Goal: Information Seeking & Learning: Learn about a topic

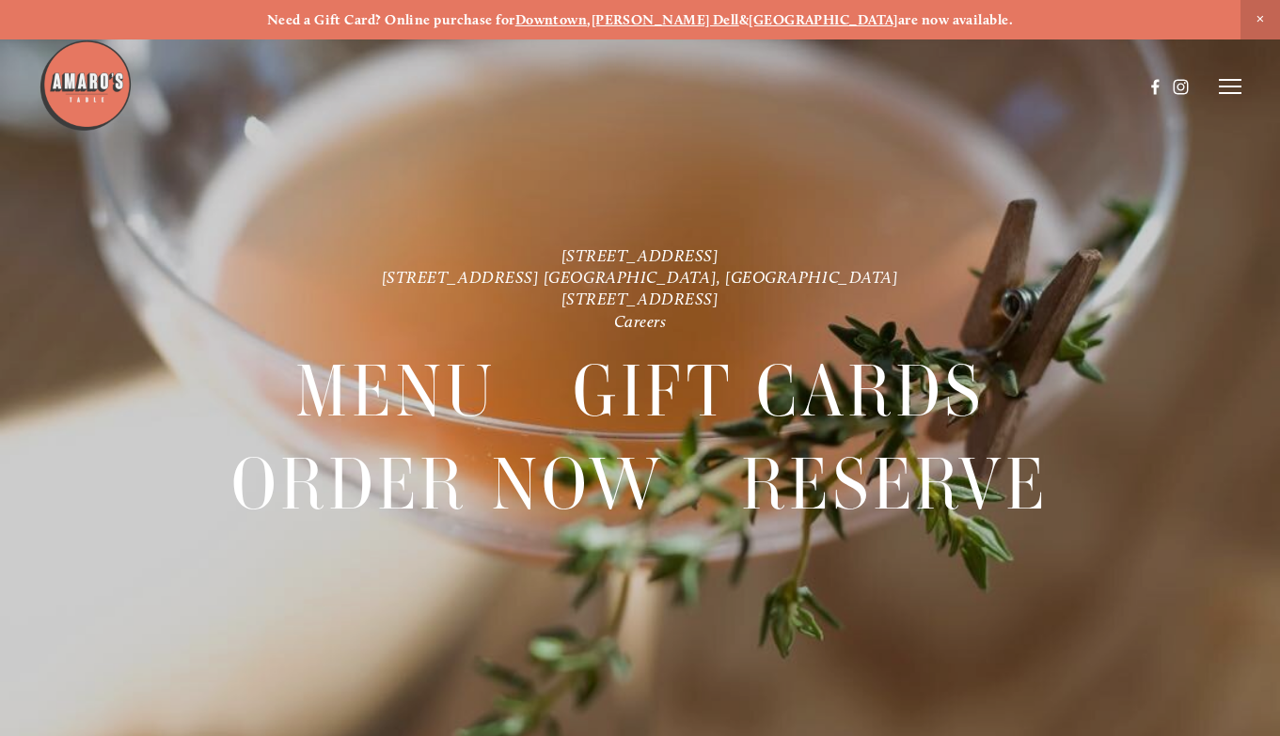
click at [1237, 80] on line at bounding box center [1230, 80] width 23 height 0
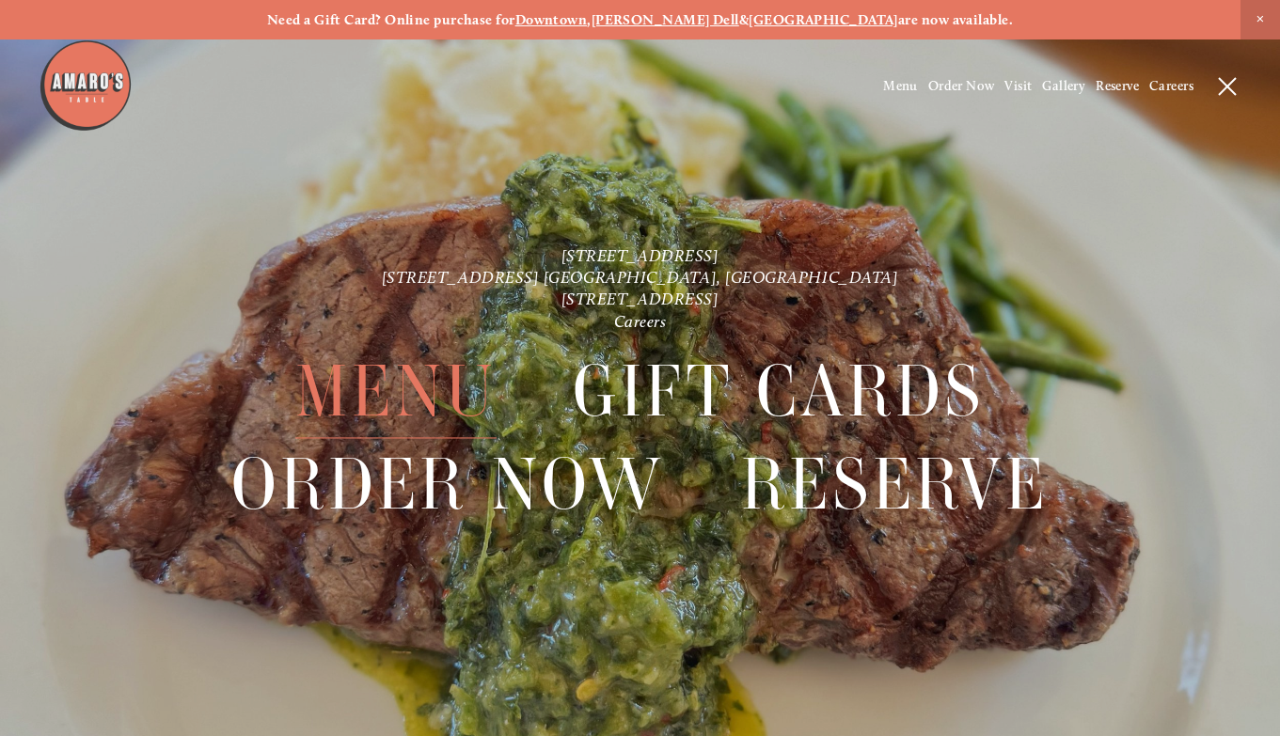
click at [453, 397] on span "Menu" at bounding box center [395, 391] width 200 height 93
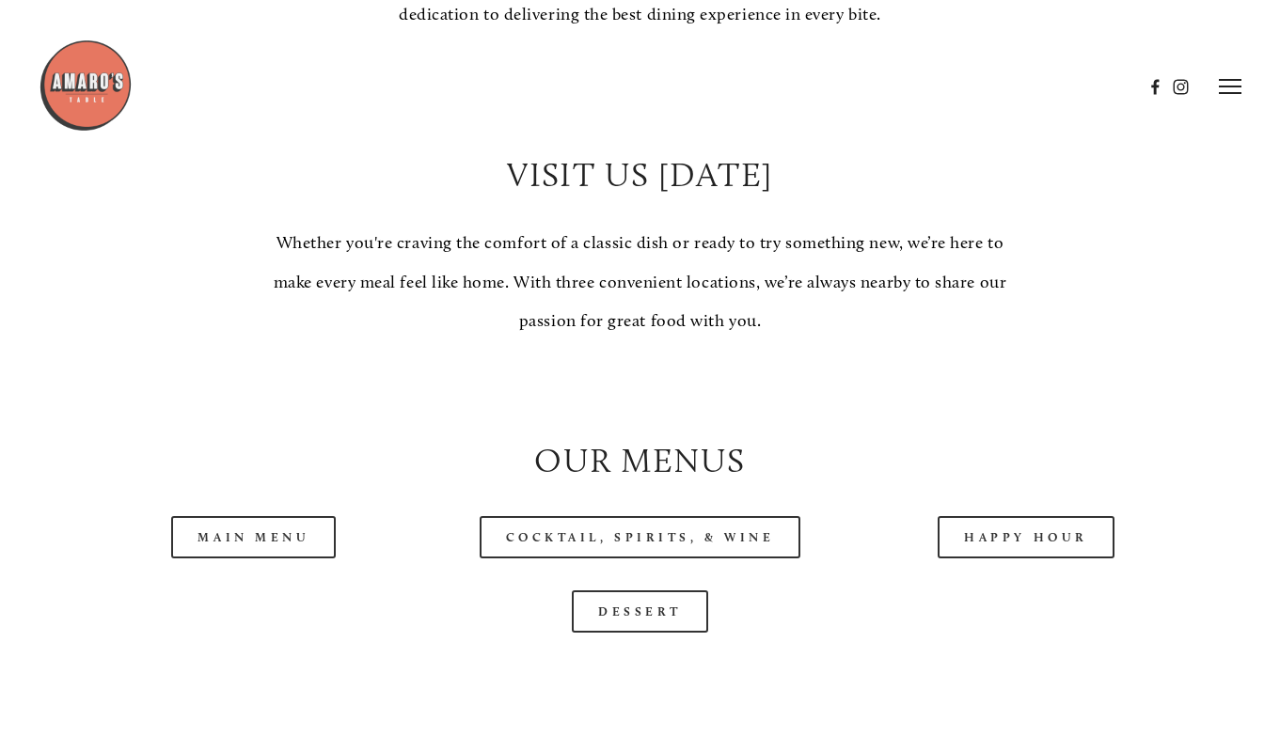
scroll to position [1457, 0]
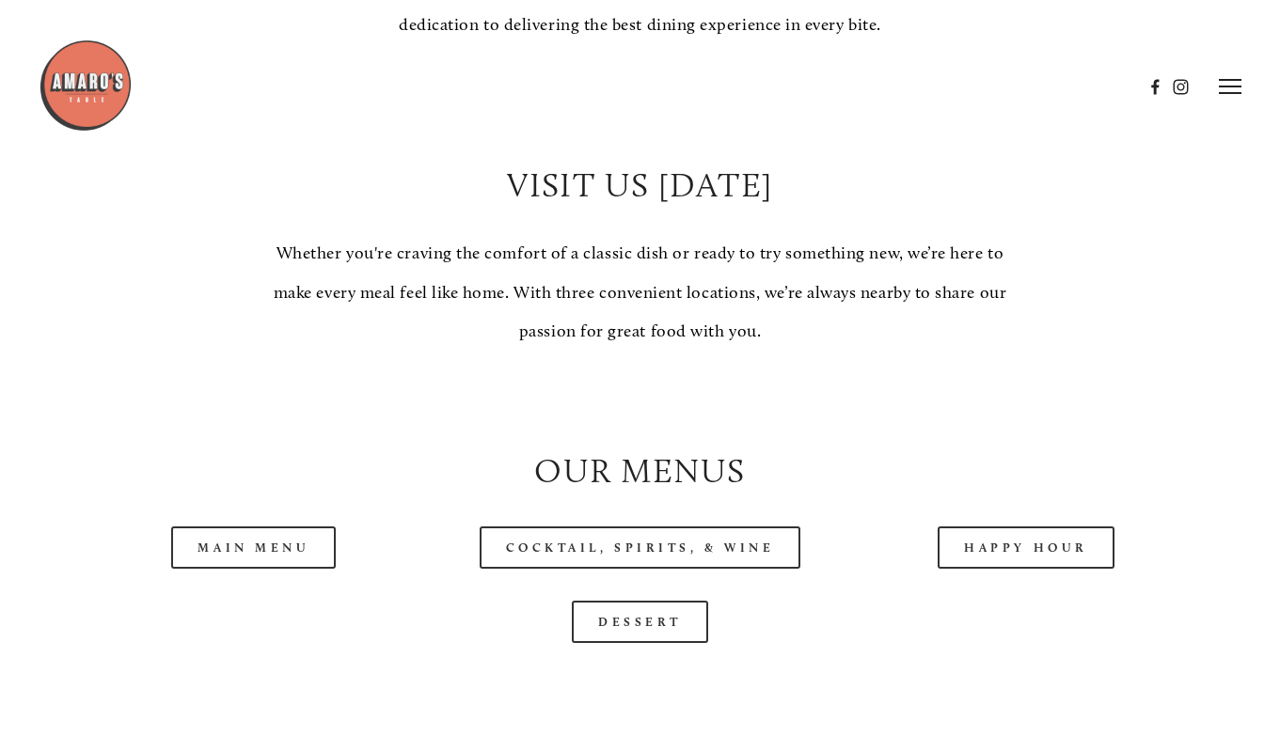
click at [257, 585] on div "Dessert" at bounding box center [640, 622] width 1158 height 74
click at [271, 546] on link "Main Menu" at bounding box center [253, 548] width 165 height 42
click at [195, 511] on div "Main Menu" at bounding box center [254, 548] width 386 height 74
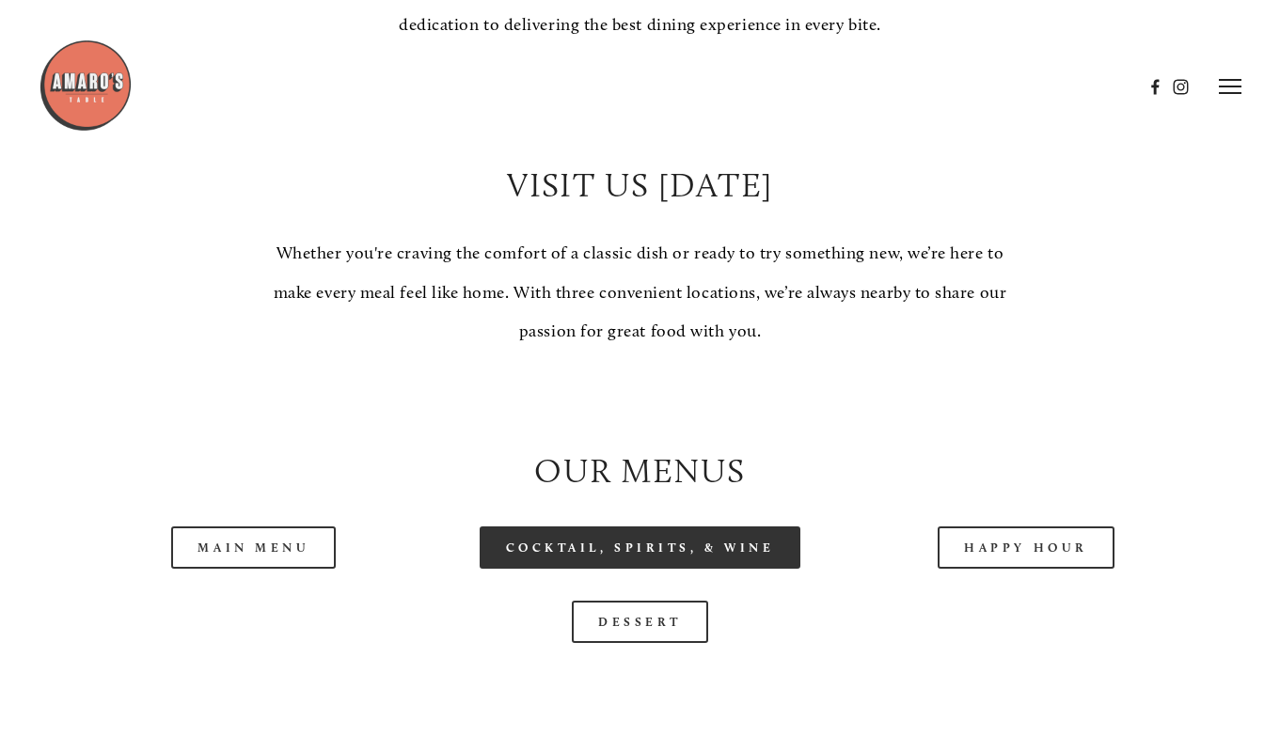
click at [543, 527] on link "Cocktail, Spirits, & Wine" at bounding box center [641, 548] width 322 height 42
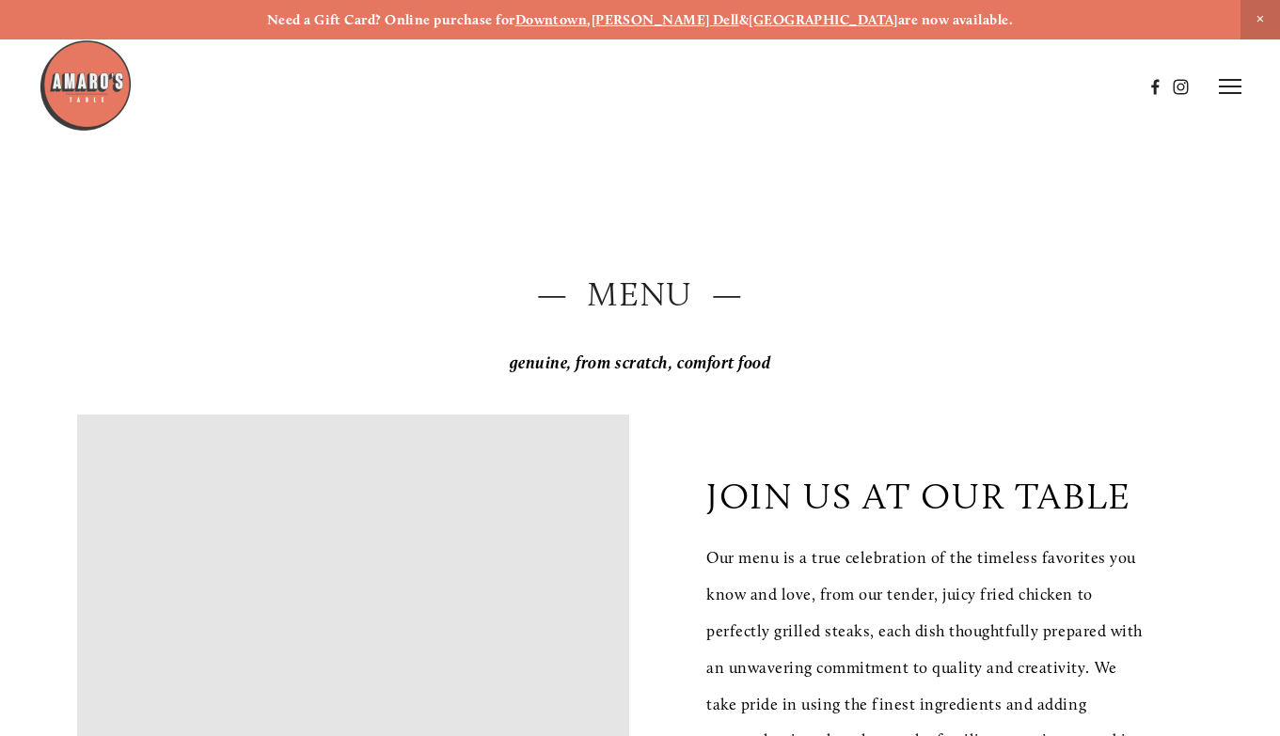
scroll to position [0, 0]
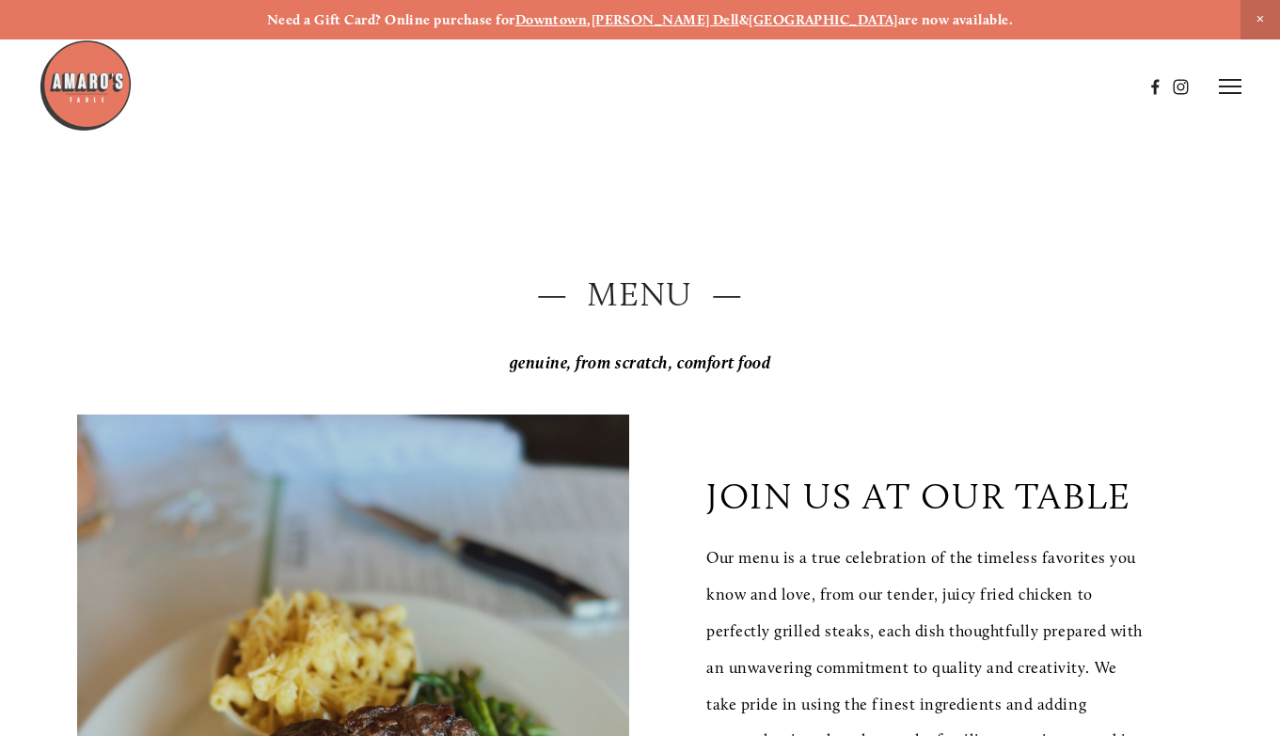
click at [1236, 80] on line at bounding box center [1230, 80] width 23 height 0
click at [901, 90] on span "Menu" at bounding box center [900, 86] width 35 height 16
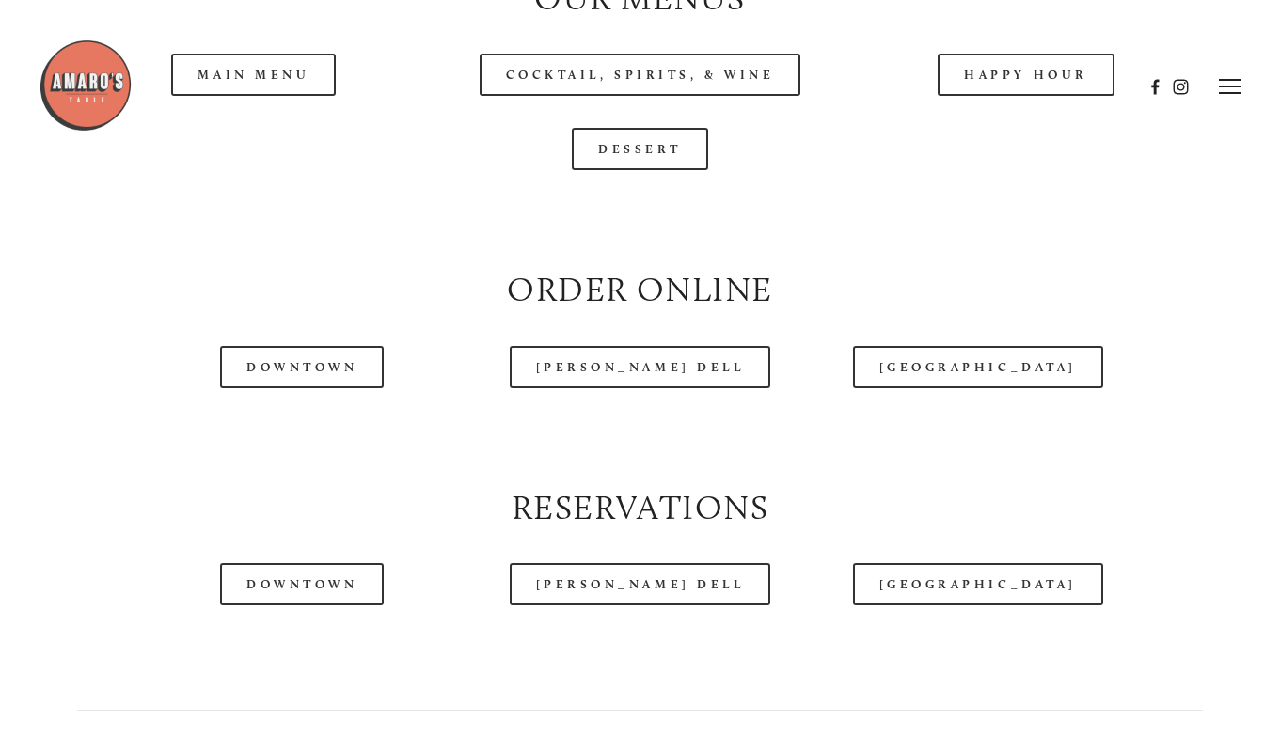
scroll to position [1831, 0]
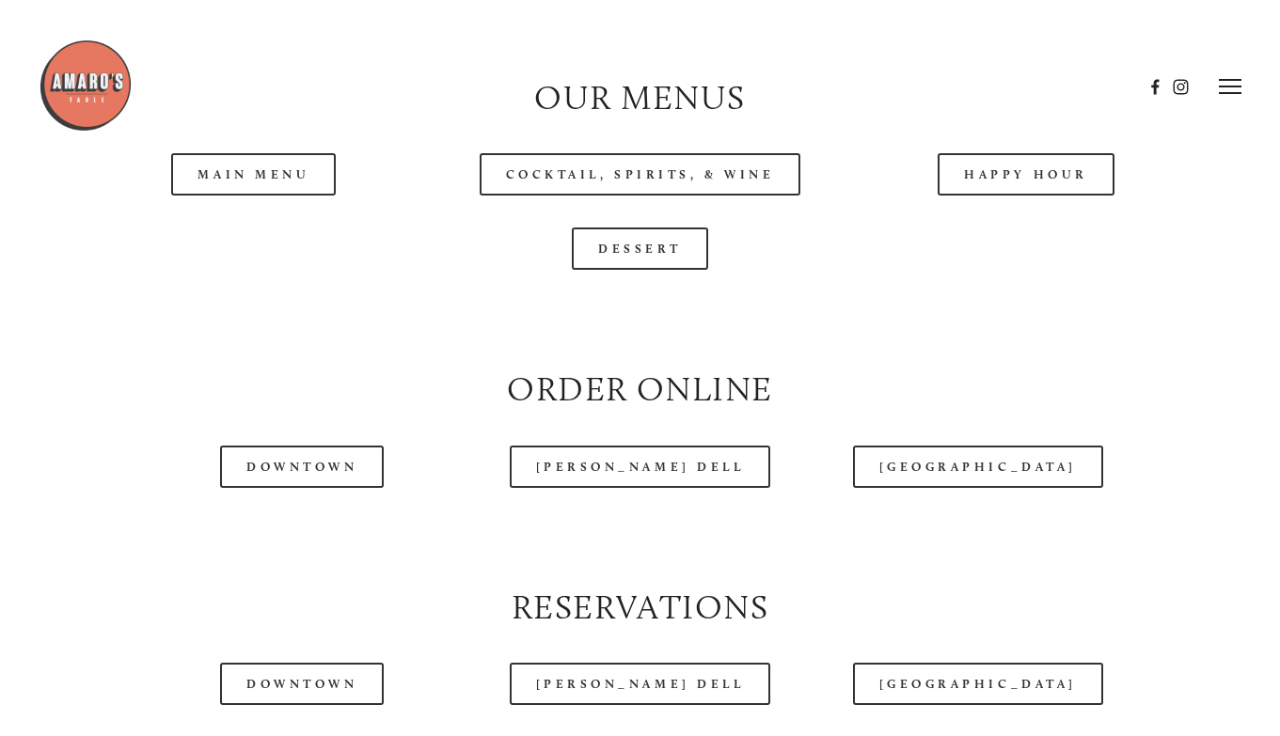
click at [307, 146] on header "Menu Order Now Visit Gallery 0" at bounding box center [640, 87] width 1203 height 174
click at [292, 166] on header "Menu Order Now Visit Gallery 0" at bounding box center [640, 87] width 1203 height 174
click at [231, 150] on header "Menu Order Now Visit Gallery 0" at bounding box center [640, 87] width 1203 height 174
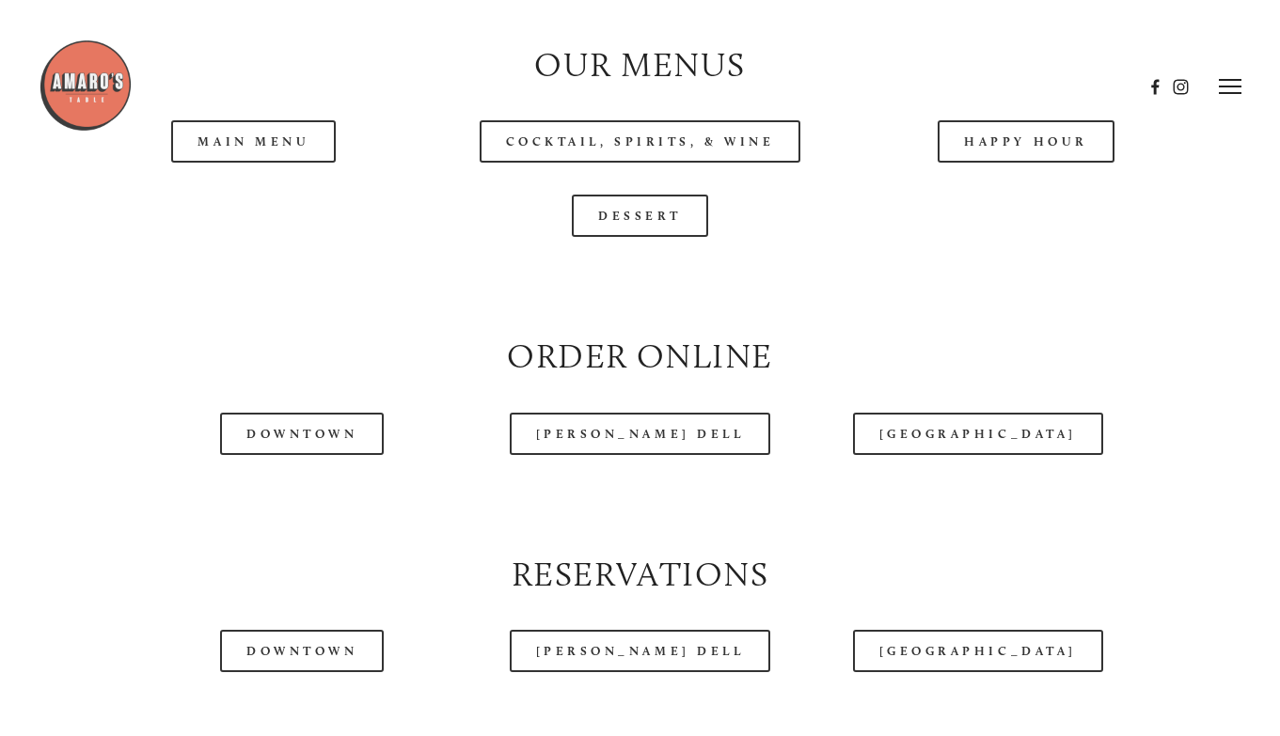
scroll to position [1841, 0]
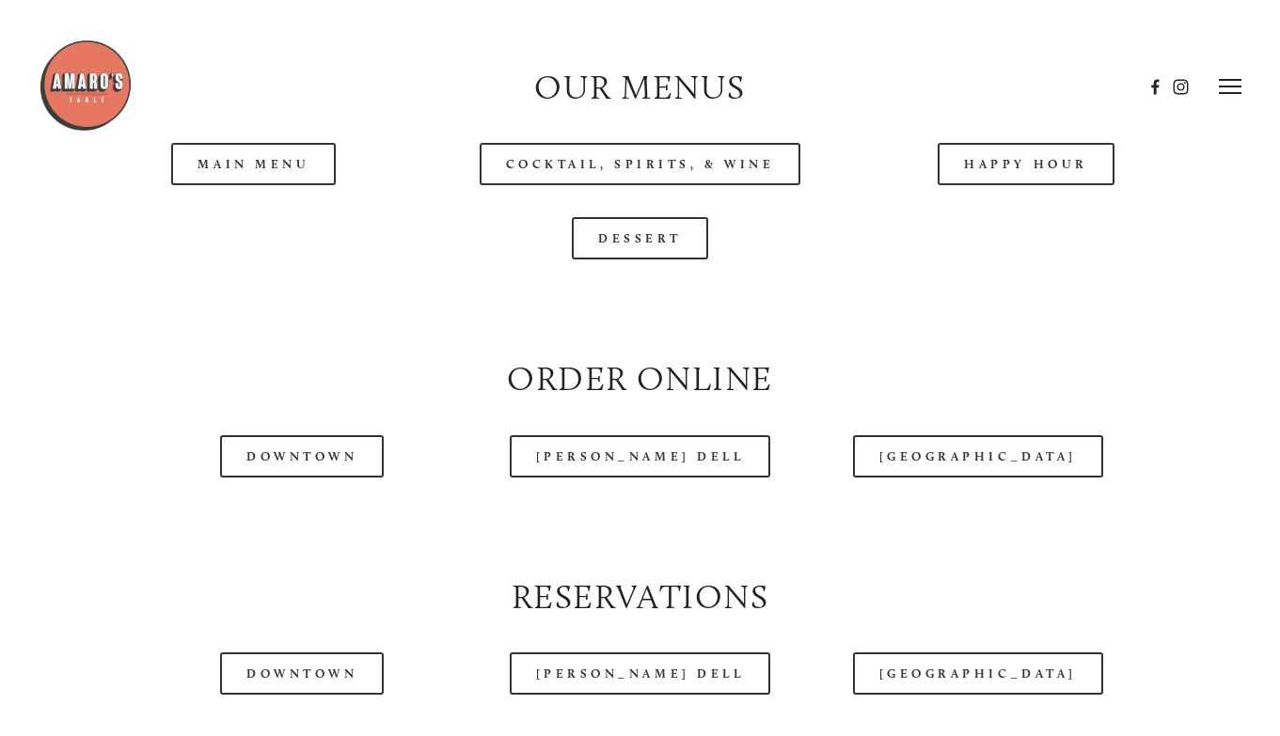
click at [249, 137] on header "Menu Order Now Visit Gallery 0" at bounding box center [640, 87] width 1203 height 174
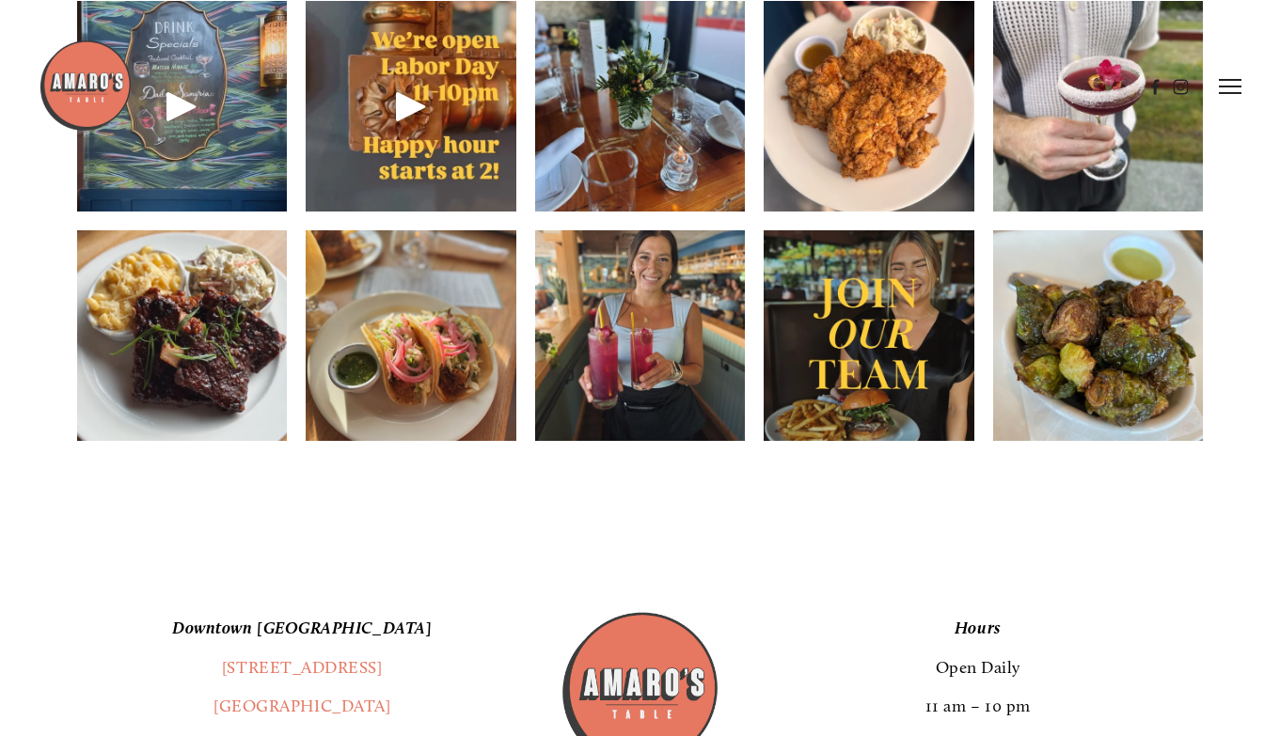
scroll to position [2632, 0]
